Goal: Transaction & Acquisition: Purchase product/service

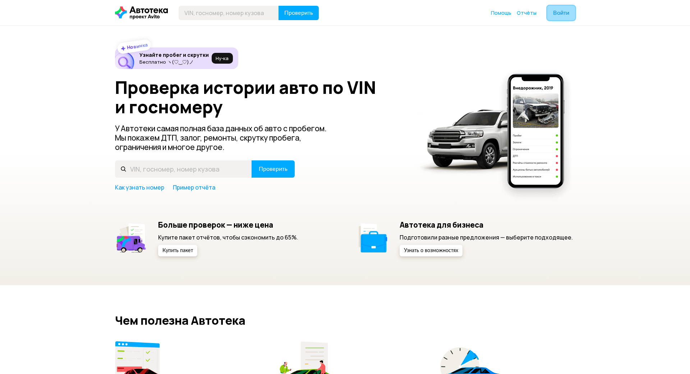
click at [567, 13] on button "Войти" at bounding box center [562, 13] width 28 height 14
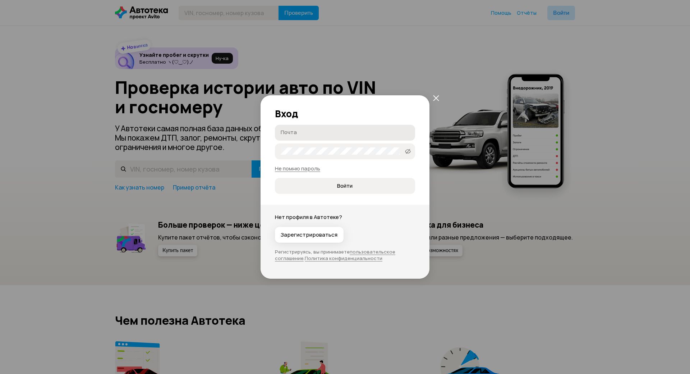
drag, startPoint x: 329, startPoint y: 100, endPoint x: 327, endPoint y: 105, distance: 6.1
click at [329, 101] on div "Вход Почта Пароль   Не помню пароль Войти" at bounding box center [345, 144] width 169 height 99
click at [327, 125] on label "Почта" at bounding box center [345, 133] width 140 height 16
click at [327, 129] on input "Почта" at bounding box center [346, 132] width 131 height 7
type input "[EMAIL_ADDRESS][DOMAIN_NAME]"
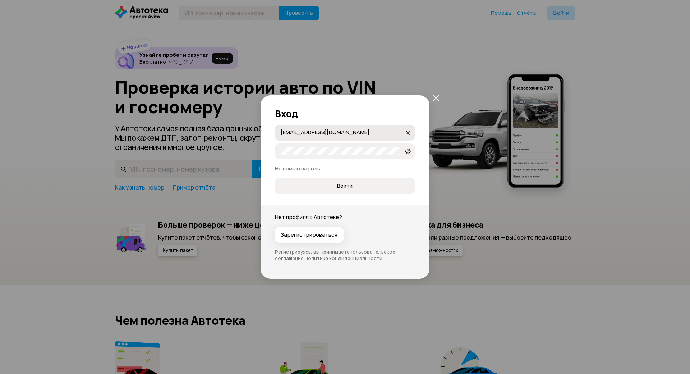
click at [275, 178] on button "Войти" at bounding box center [345, 186] width 140 height 16
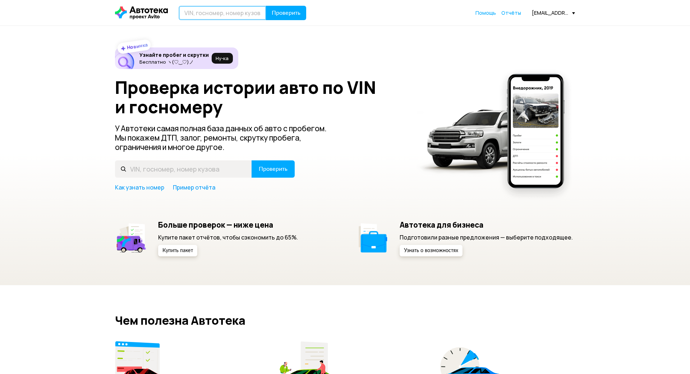
click at [237, 14] on input "text" at bounding box center [223, 13] width 88 height 14
type input "V"
type input "М552ТВ196"
click at [266, 6] on button "Проверить" at bounding box center [286, 13] width 40 height 14
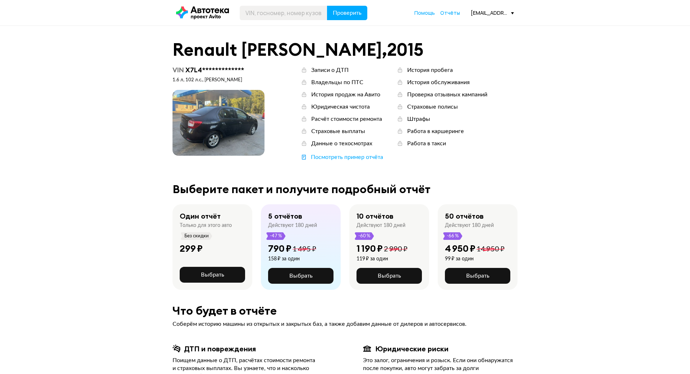
scroll to position [36, 0]
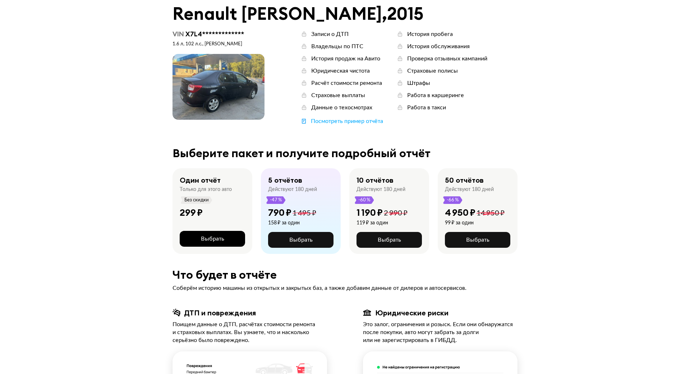
click at [228, 243] on button "Выбрать" at bounding box center [212, 239] width 65 height 16
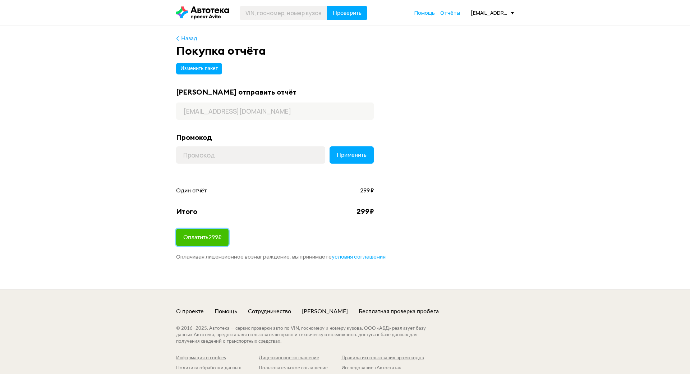
click at [207, 236] on span "Оплатить 299 ₽" at bounding box center [202, 237] width 38 height 6
